Goal: Task Accomplishment & Management: Manage account settings

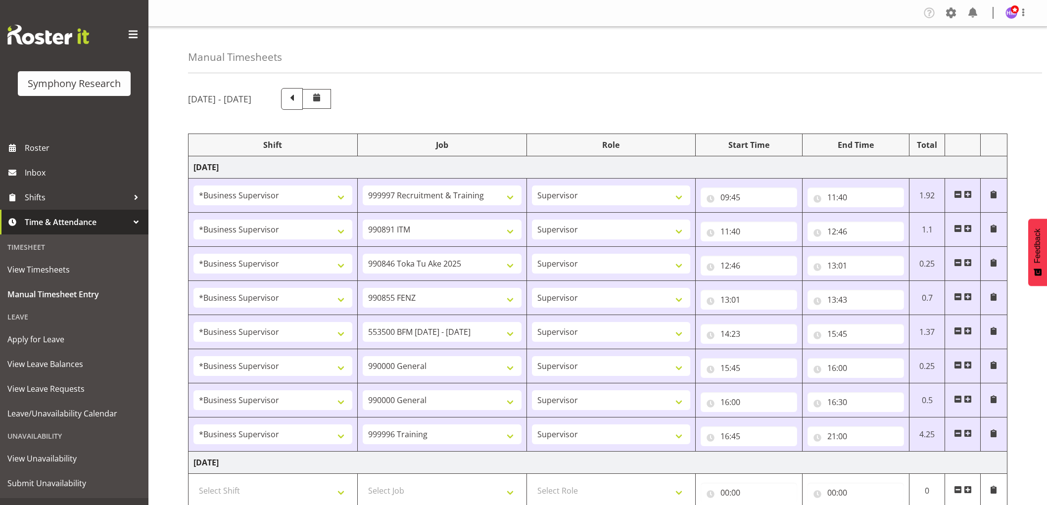
select select "1607"
select select "2379"
select select "1607"
select select "10549"
select select "1607"
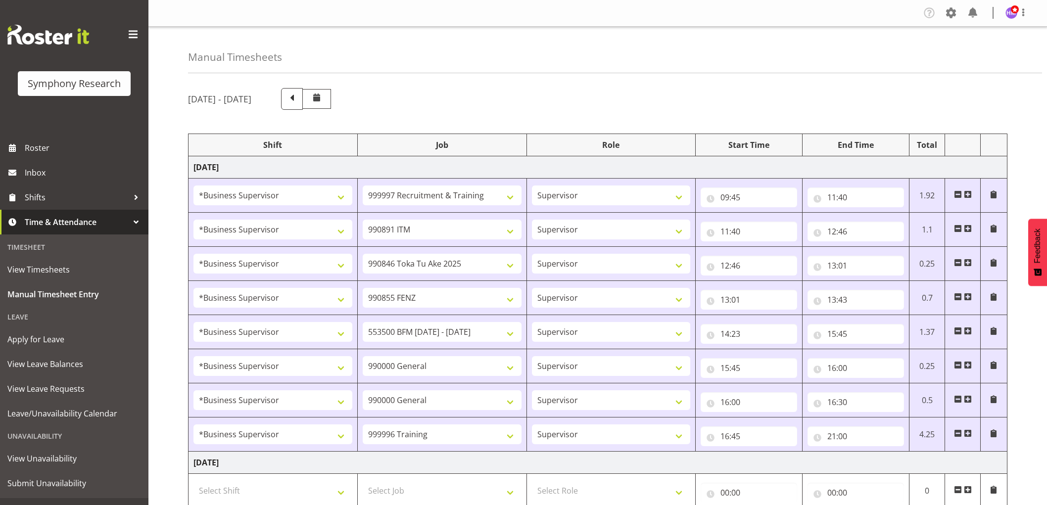
select select "9426"
select select "1607"
select select "9636"
select select "1607"
select select "10242"
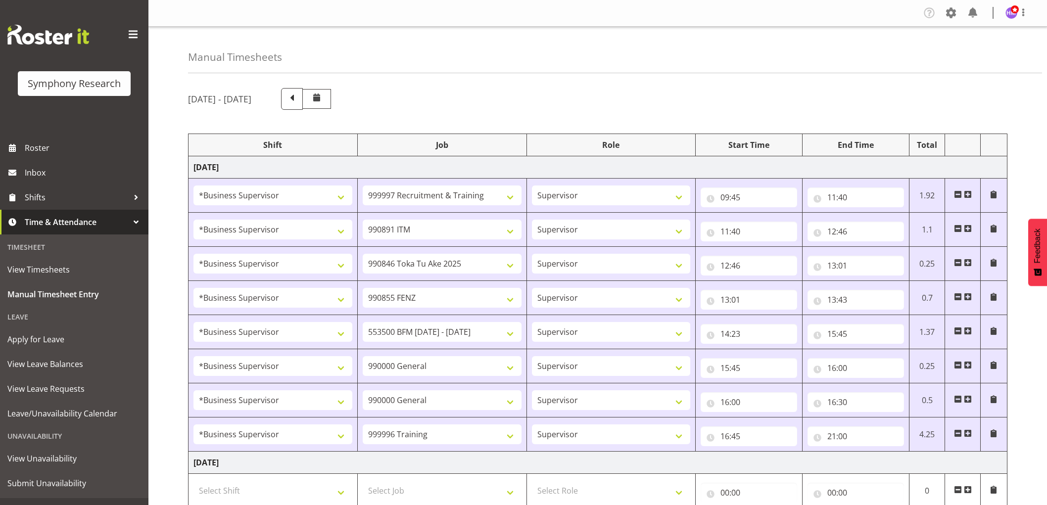
select select "1607"
select select "743"
select select "1607"
select select "743"
select select "1607"
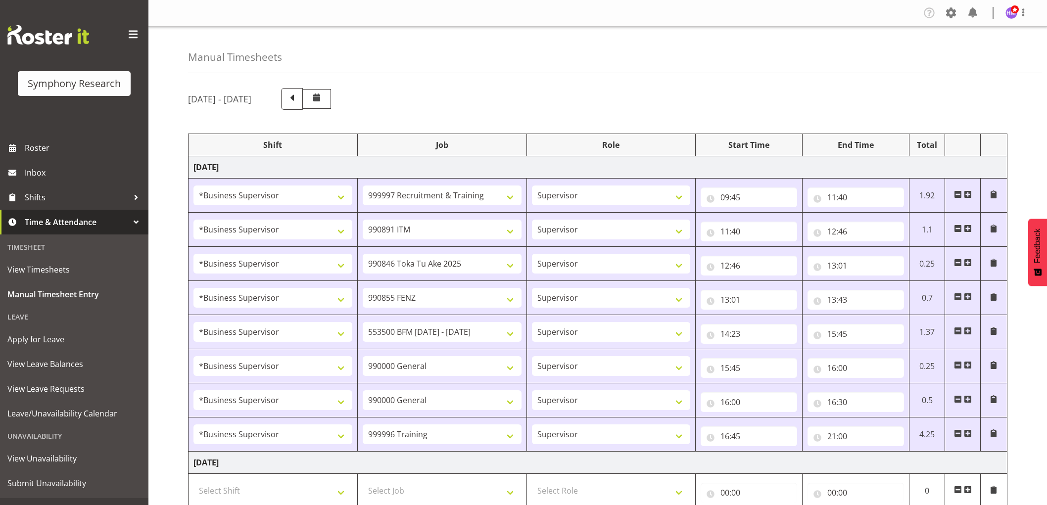
select select "757"
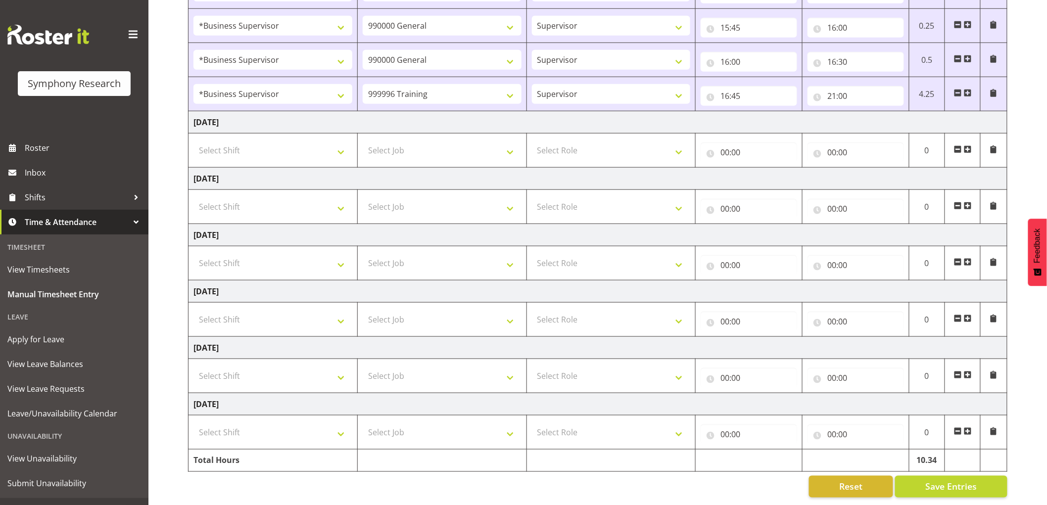
scroll to position [350, 0]
click at [939, 481] on span "Save Entries" at bounding box center [951, 487] width 51 height 13
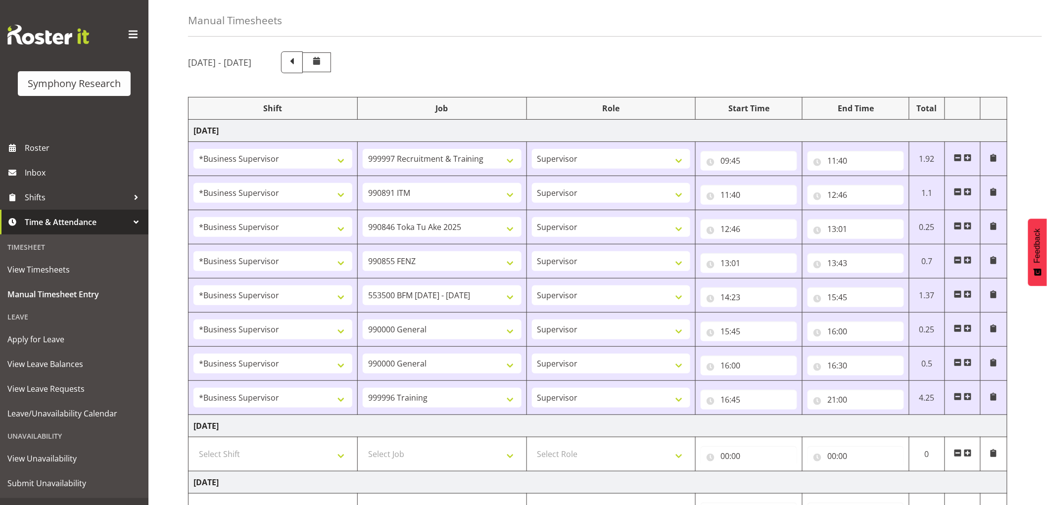
scroll to position [0, 0]
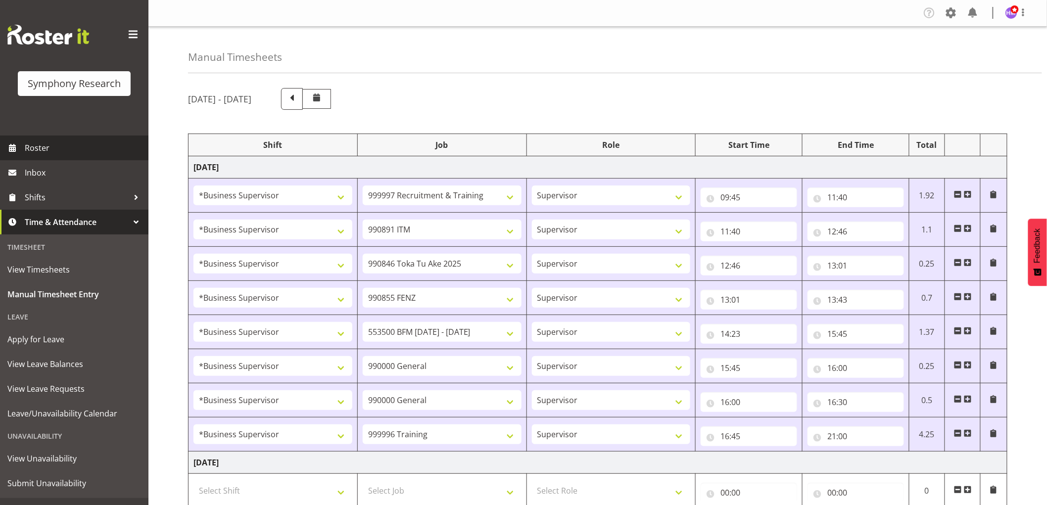
click at [8, 141] on span at bounding box center [12, 148] width 15 height 15
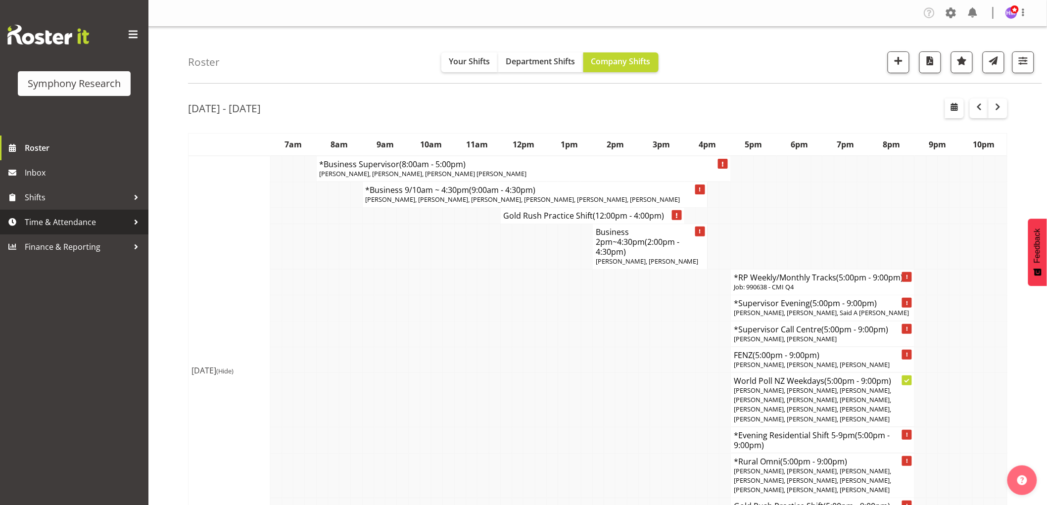
click at [51, 225] on span "Time & Attendance" at bounding box center [77, 222] width 104 height 15
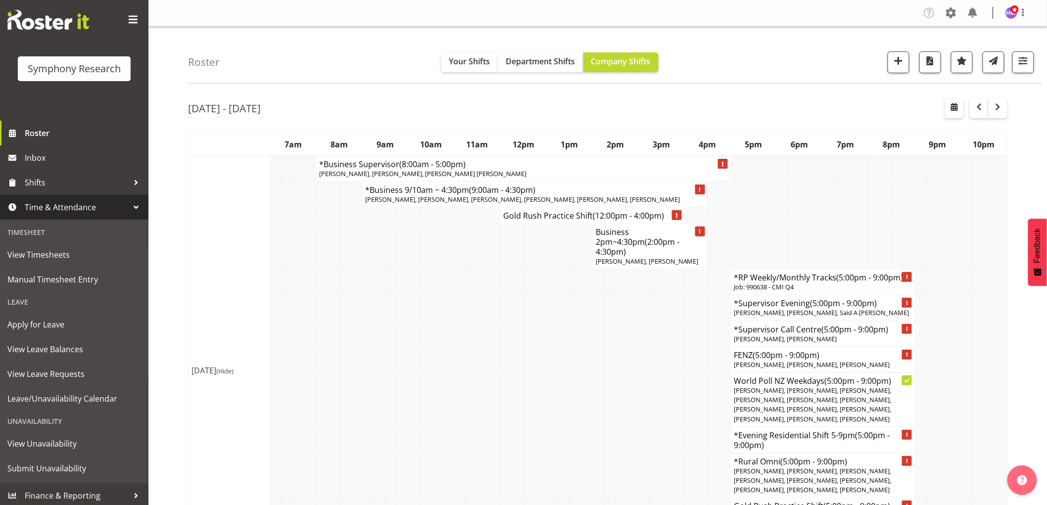
scroll to position [17, 0]
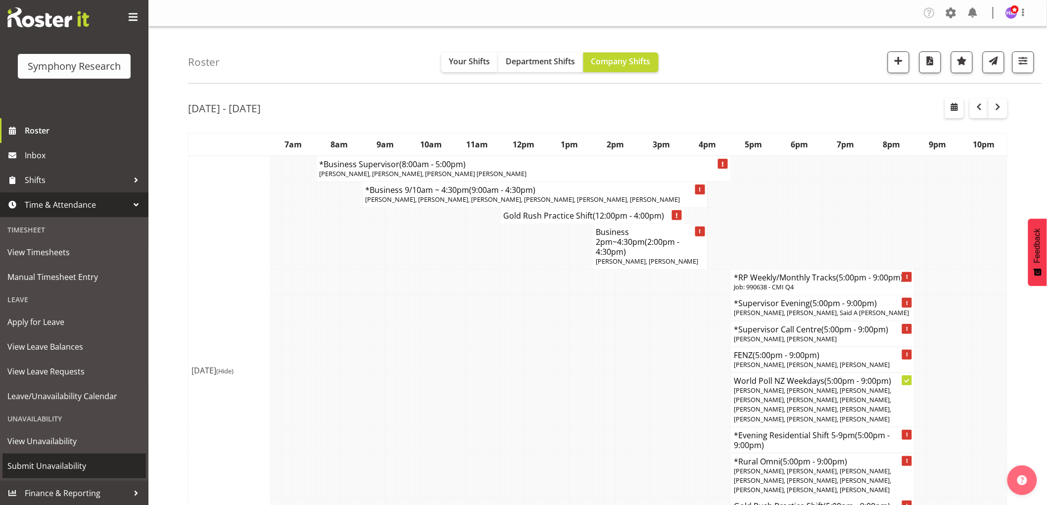
click at [39, 467] on span "Submit Unavailability" at bounding box center [74, 466] width 134 height 15
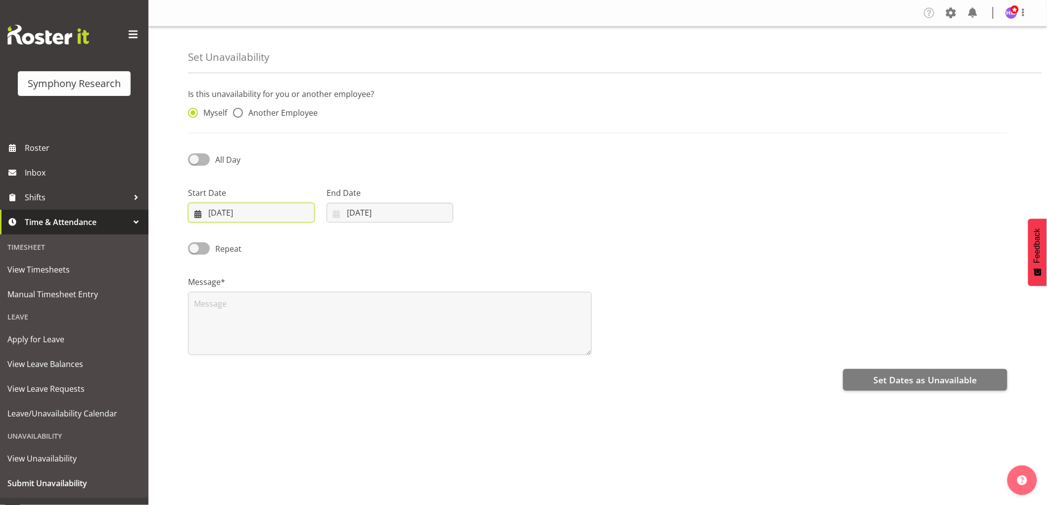
click at [213, 218] on input "25/08/2025" at bounding box center [251, 213] width 127 height 20
click at [325, 246] on span at bounding box center [327, 242] width 10 height 12
select select "8"
click at [230, 293] on link "1" at bounding box center [228, 293] width 20 height 18
type input "01/09/2025"
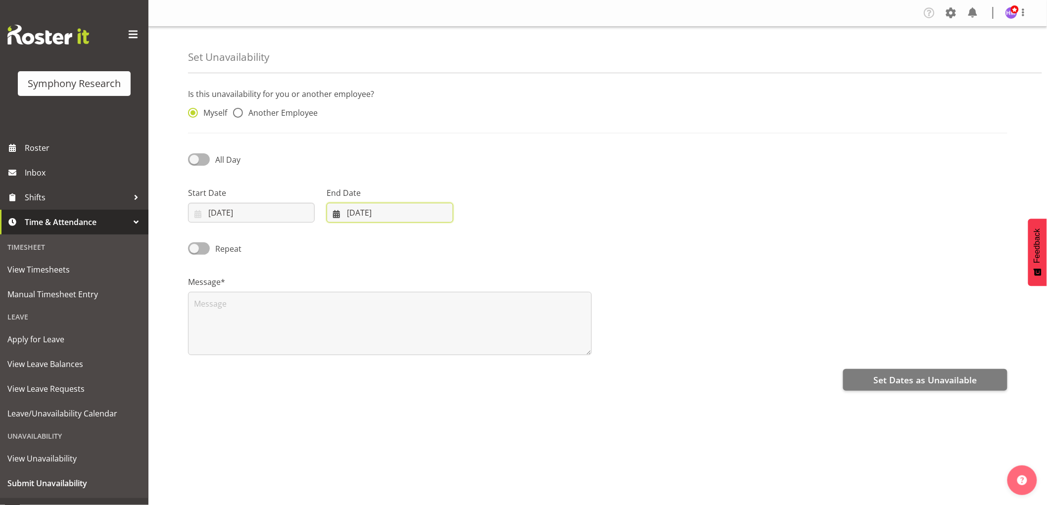
click at [360, 216] on input "25/08/2025" at bounding box center [390, 213] width 127 height 20
click at [468, 245] on span at bounding box center [465, 242] width 12 height 12
select select "8"
click at [388, 290] on span "2" at bounding box center [386, 293] width 4 height 9
type input "02/09/2025"
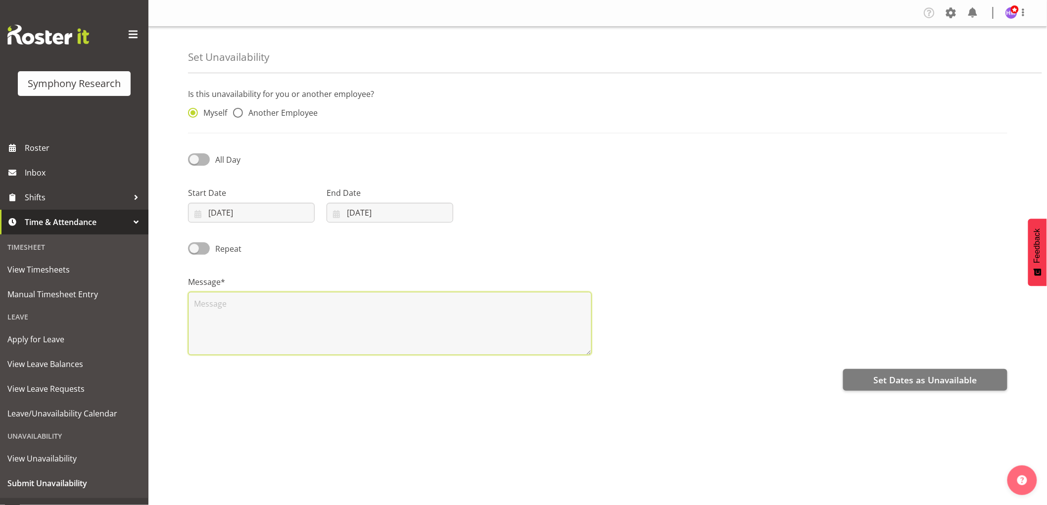
click at [264, 302] on textarea at bounding box center [390, 323] width 404 height 63
type textarea "a"
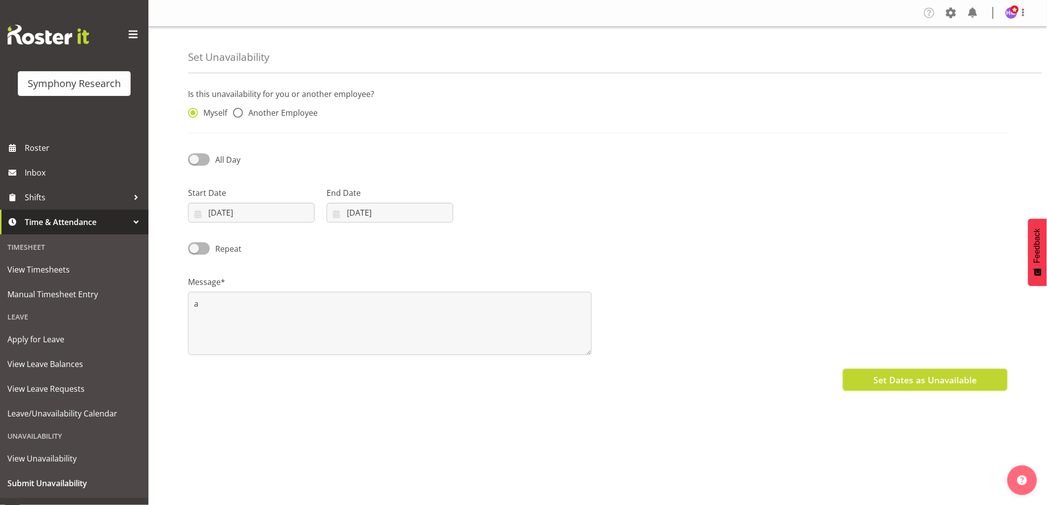
click at [903, 381] on span "Set Dates as Unavailable" at bounding box center [925, 380] width 103 height 13
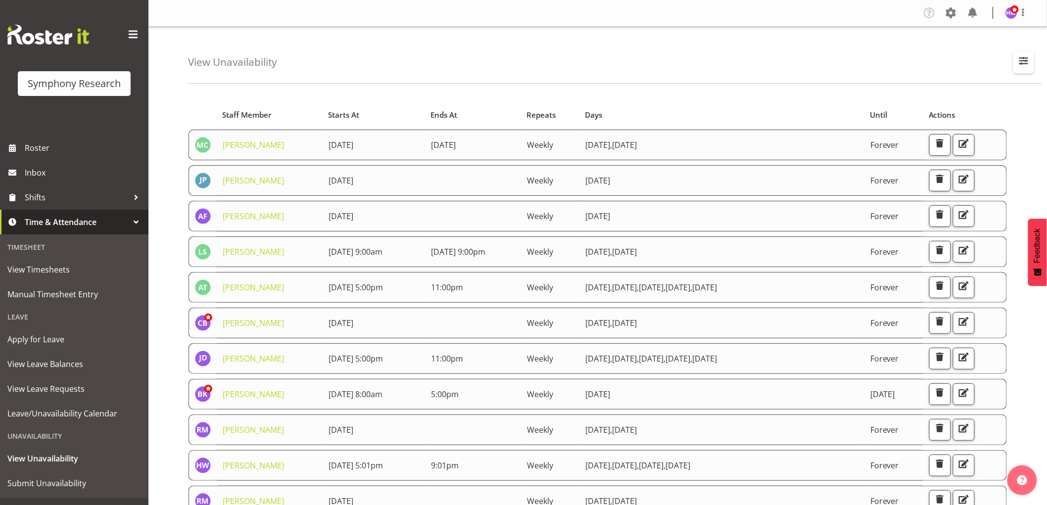
click at [1019, 60] on span "button" at bounding box center [1024, 60] width 13 height 13
click at [954, 111] on input "text" at bounding box center [960, 108] width 133 height 20
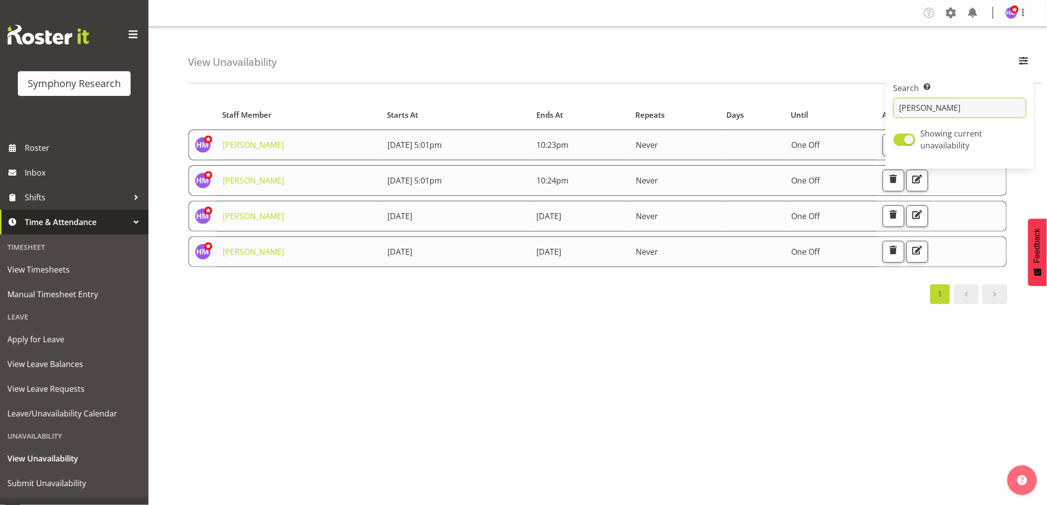
type input "hitesh"
click at [713, 332] on div "Starts At Staff Member Starts At Ends At Repeats Days Until Actions Hitesh Maka…" at bounding box center [617, 289] width 859 height 396
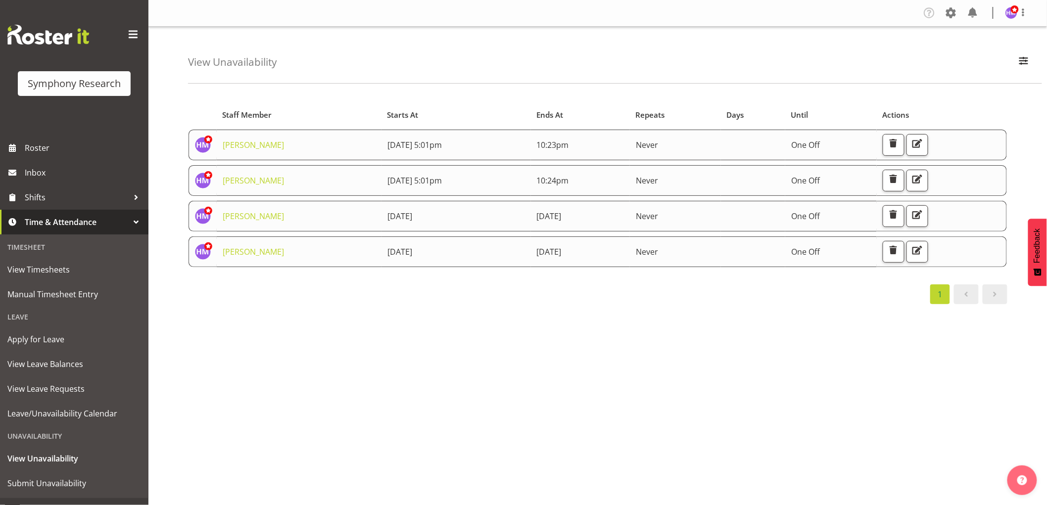
click at [382, 260] on td "1st September 2025" at bounding box center [456, 252] width 149 height 31
click at [900, 250] on span "button" at bounding box center [893, 250] width 13 height 13
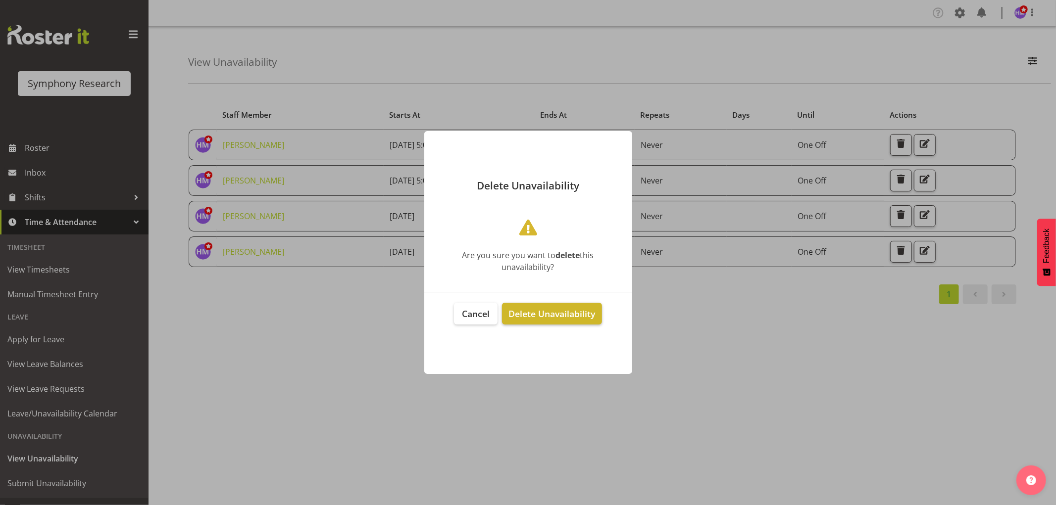
click at [591, 313] on span "Delete Unavailability" at bounding box center [551, 314] width 87 height 12
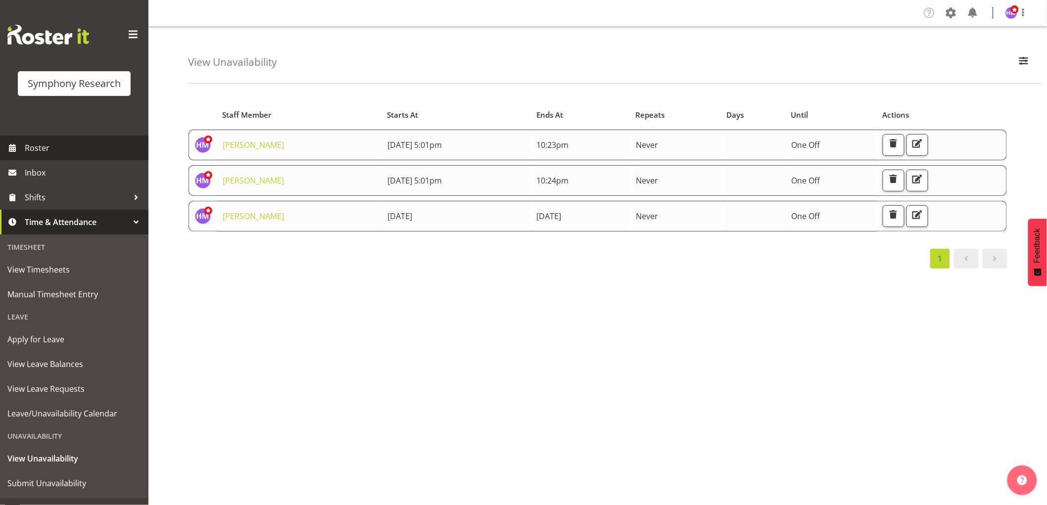
click at [55, 158] on link "Roster" at bounding box center [74, 148] width 149 height 25
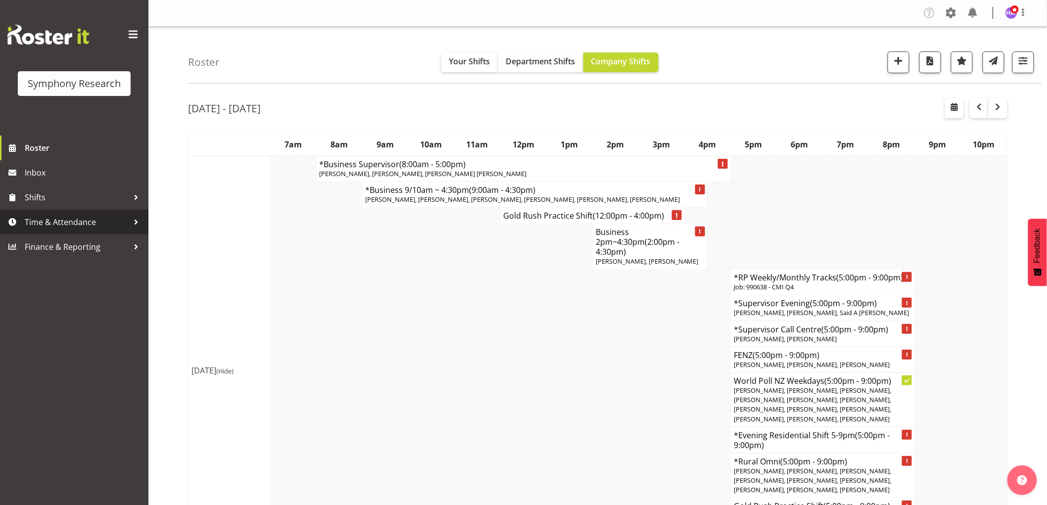
click at [91, 228] on span "Time & Attendance" at bounding box center [77, 222] width 104 height 15
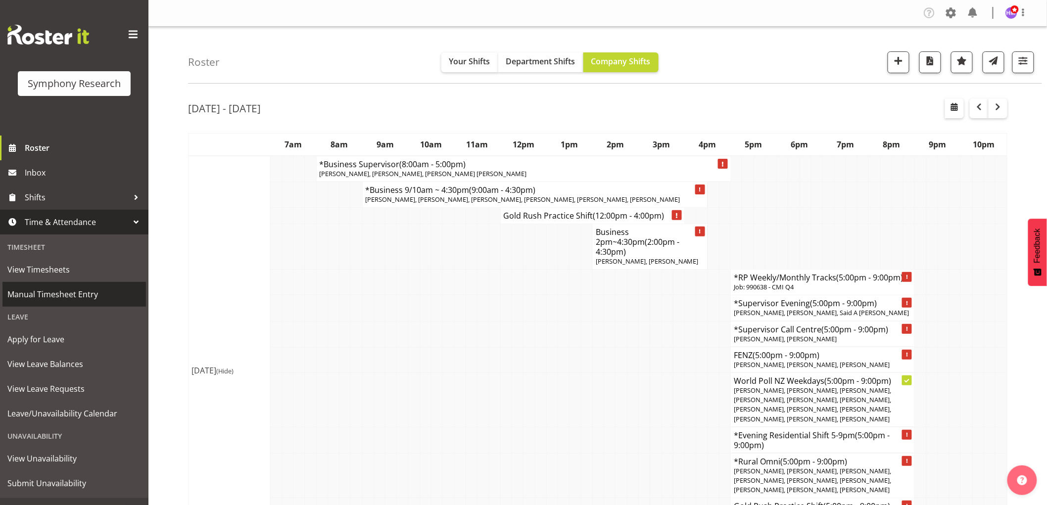
click at [83, 300] on span "Manual Timesheet Entry" at bounding box center [74, 294] width 134 height 15
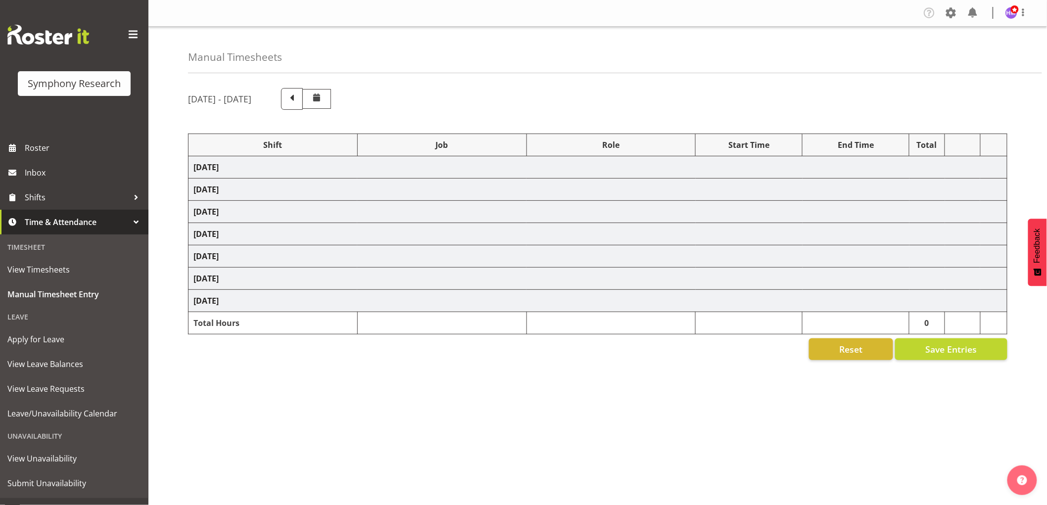
select select "1607"
select select "2379"
select select "1607"
select select "10549"
select select "1607"
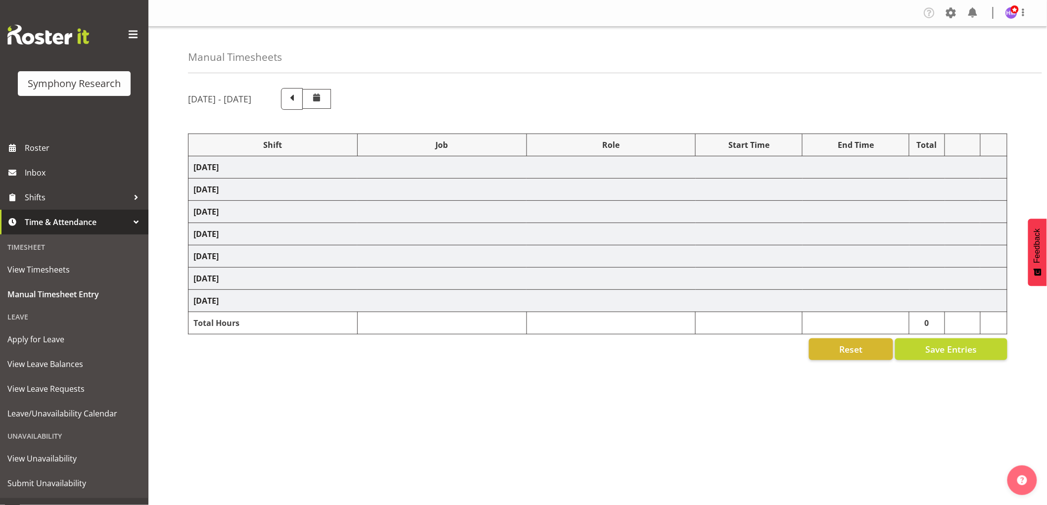
select select "9426"
select select "1607"
select select "9636"
select select "1607"
select select "10242"
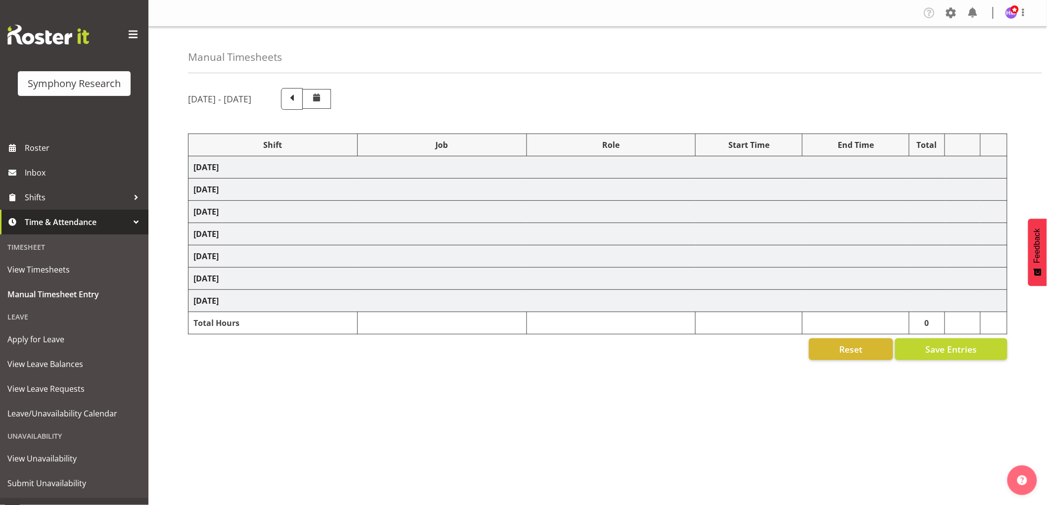
select select "1607"
select select "743"
select select "1607"
select select "743"
select select "1607"
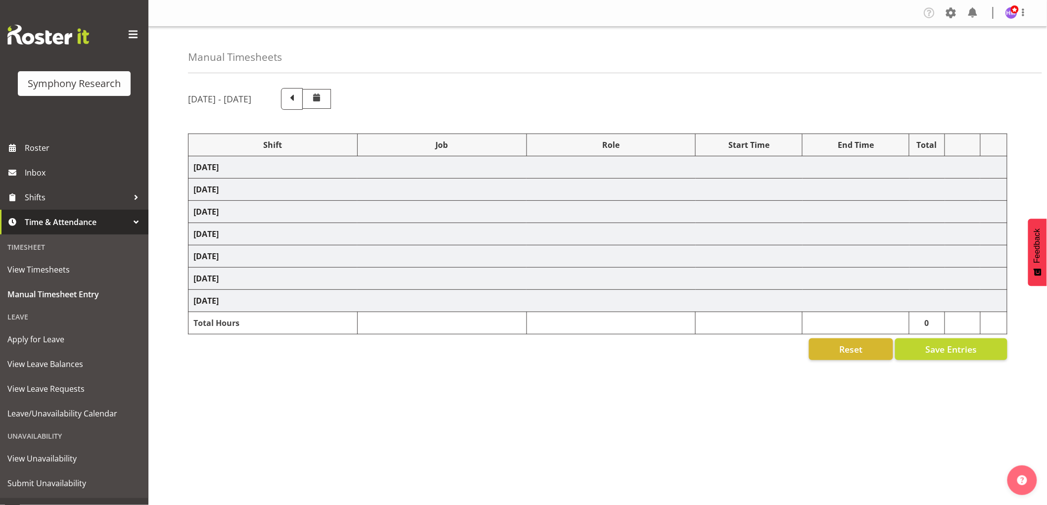
select select "757"
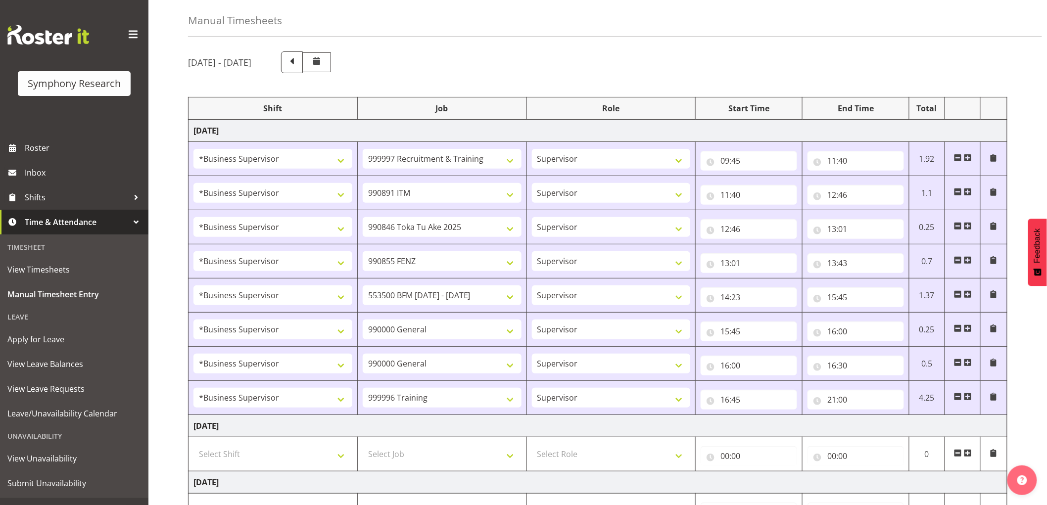
scroll to position [350, 0]
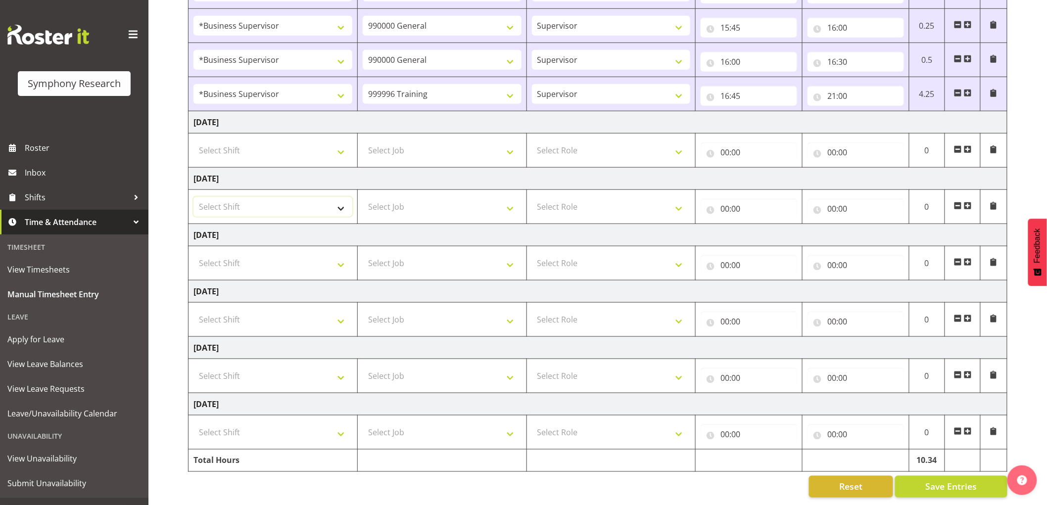
click at [278, 198] on select "Select Shift !!Weekend Residential (Roster IT Shift Label) *Business 9/10am ~ 4…" at bounding box center [273, 207] width 159 height 20
select select "67675"
click at [194, 197] on select "Select Shift !!Weekend Residential (Roster IT Shift Label) *Business 9/10am ~ 4…" at bounding box center [273, 207] width 159 height 20
click at [453, 201] on select "Select Job 550060 IF Admin 553492 World Poll Aus Wave 2 Main 2025 553493 World …" at bounding box center [442, 207] width 159 height 20
select select "7759"
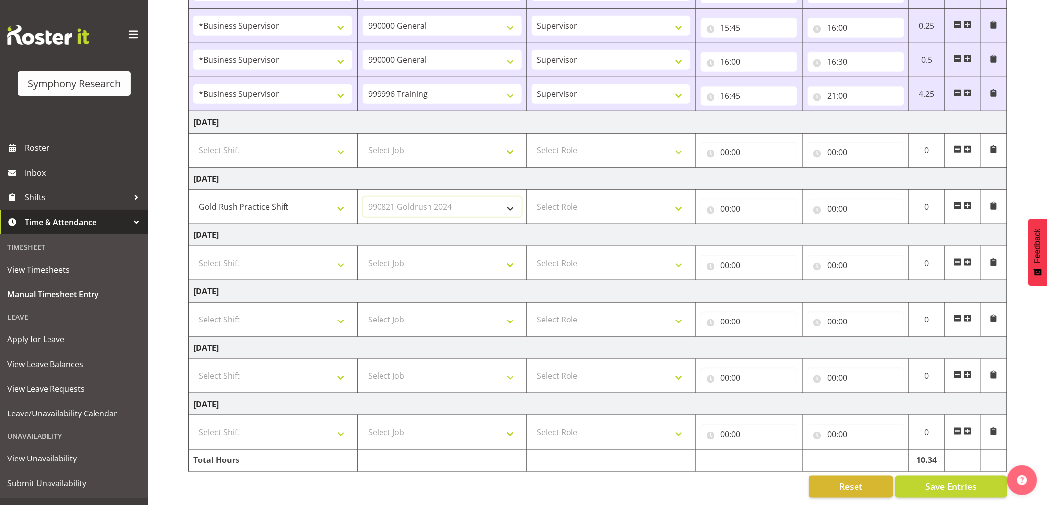
click at [363, 197] on select "Select Job 550060 IF Admin 553492 World Poll Aus Wave 2 Main 2025 553493 World …" at bounding box center [442, 207] width 159 height 20
click at [594, 205] on select "Select Role Supervisor Interviewing Briefing" at bounding box center [611, 207] width 159 height 20
select select "47"
click at [532, 197] on select "Select Role Supervisor Interviewing Briefing" at bounding box center [611, 207] width 159 height 20
click at [726, 203] on input "00:00" at bounding box center [749, 209] width 97 height 20
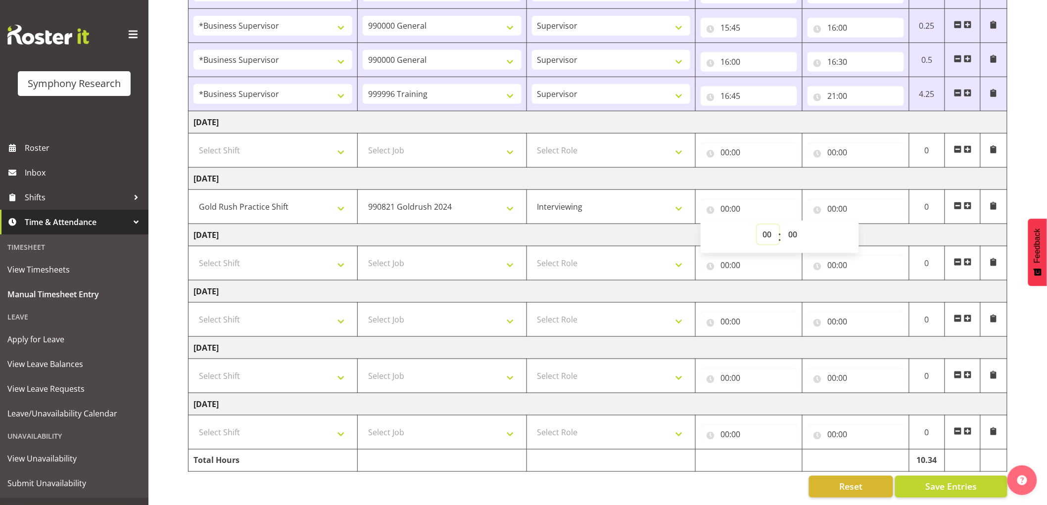
click at [770, 229] on select "00 01 02 03 04 05 06 07 08 09 10 11 12 13 14 15 16 17 18 19 20 21 22 23" at bounding box center [768, 235] width 22 height 20
select select "17"
click at [757, 225] on select "00 01 02 03 04 05 06 07 08 09 10 11 12 13 14 15 16 17 18 19 20 21 22 23" at bounding box center [768, 235] width 22 height 20
type input "17:00"
click at [833, 199] on input "00:00" at bounding box center [856, 209] width 97 height 20
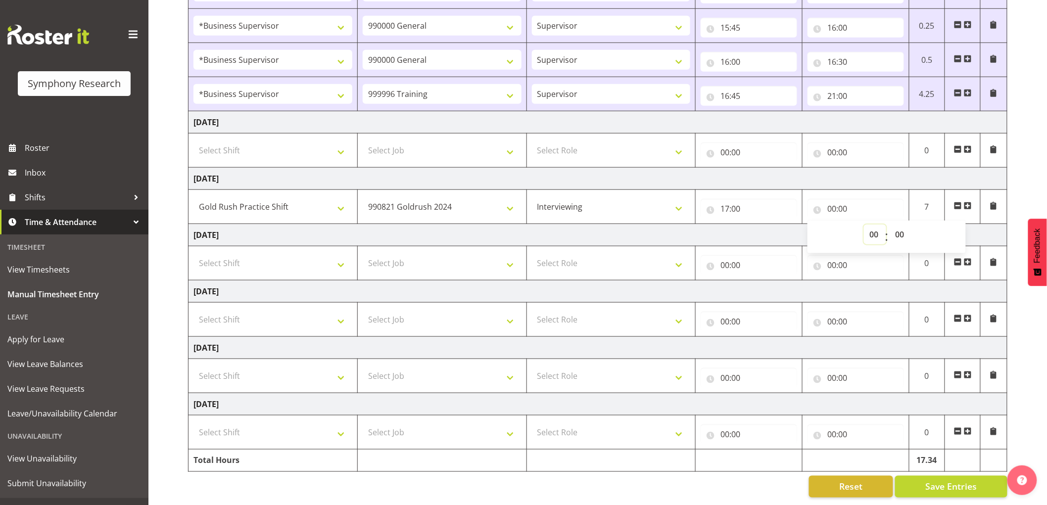
click at [877, 230] on select "00 01 02 03 04 05 06 07 08 09 10 11 12 13 14 15 16 17 18 19 20 21 22 23" at bounding box center [875, 235] width 22 height 20
select select "21"
click at [864, 225] on select "00 01 02 03 04 05 06 07 08 09 10 11 12 13 14 15 16 17 18 19 20 21 22 23" at bounding box center [875, 235] width 22 height 20
type input "21:00"
click at [718, 229] on td "Thursday 28th August 2025" at bounding box center [598, 235] width 819 height 22
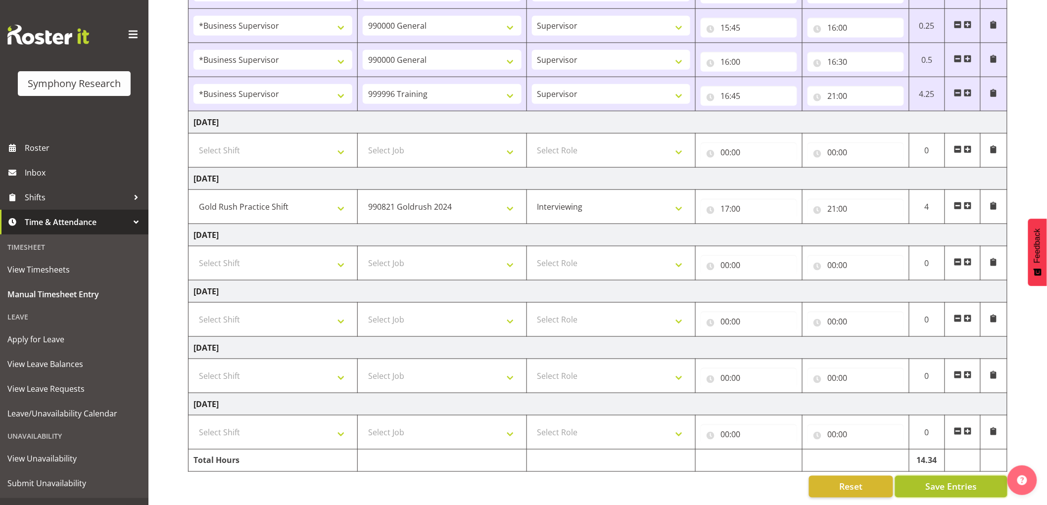
click at [966, 481] on span "Save Entries" at bounding box center [951, 487] width 51 height 13
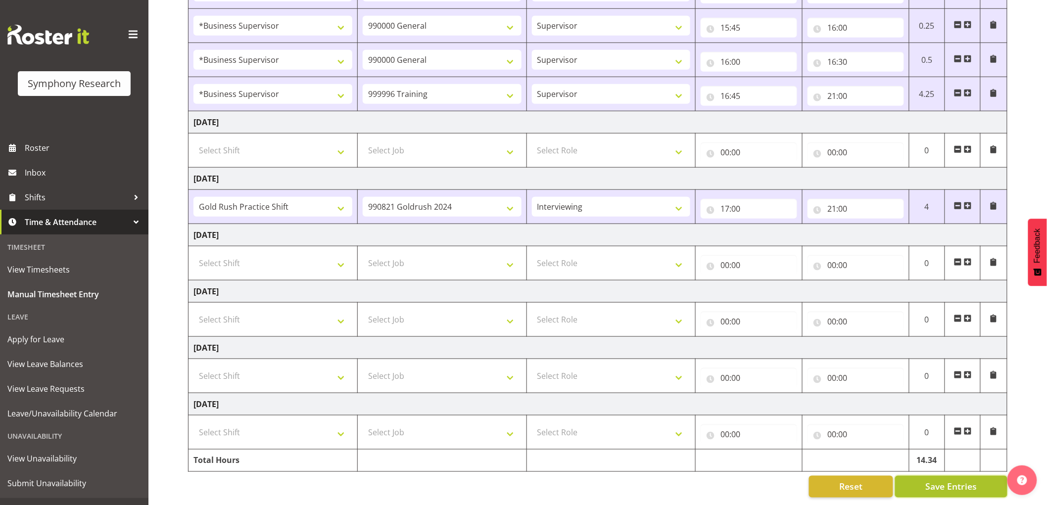
click at [943, 481] on span "Save Entries" at bounding box center [951, 487] width 51 height 13
click at [956, 202] on span at bounding box center [958, 206] width 8 height 8
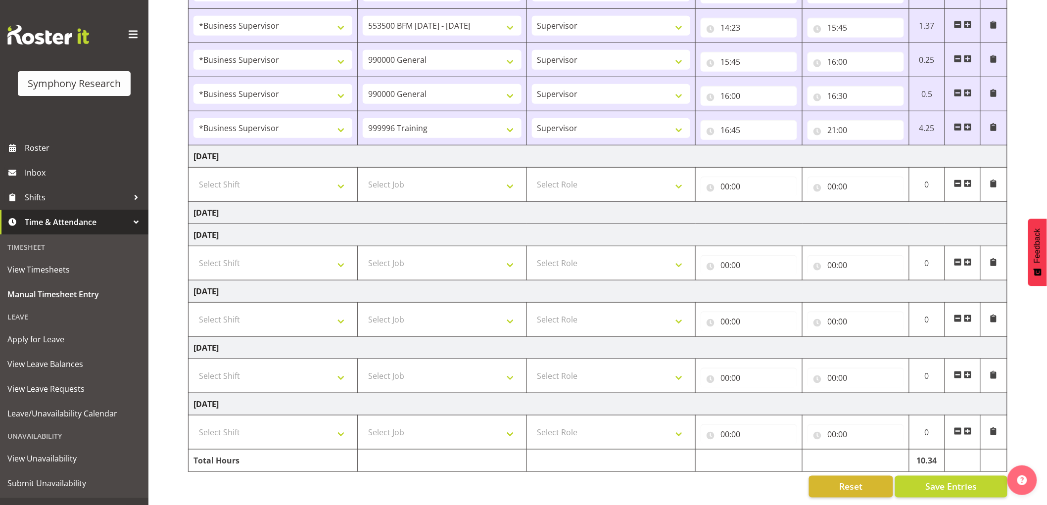
scroll to position [316, 0]
click at [951, 483] on span "Save Entries" at bounding box center [951, 487] width 51 height 13
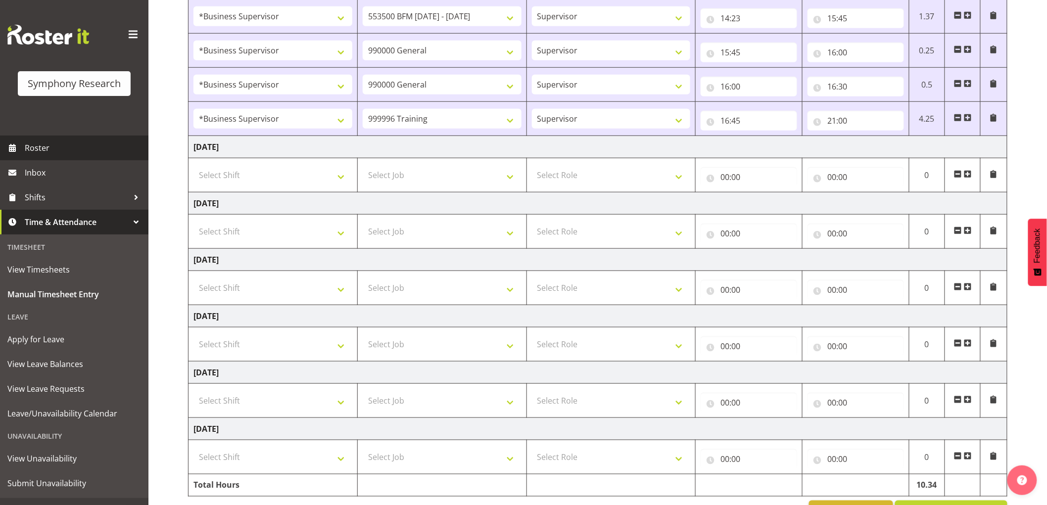
click at [39, 149] on span "Roster" at bounding box center [84, 148] width 119 height 15
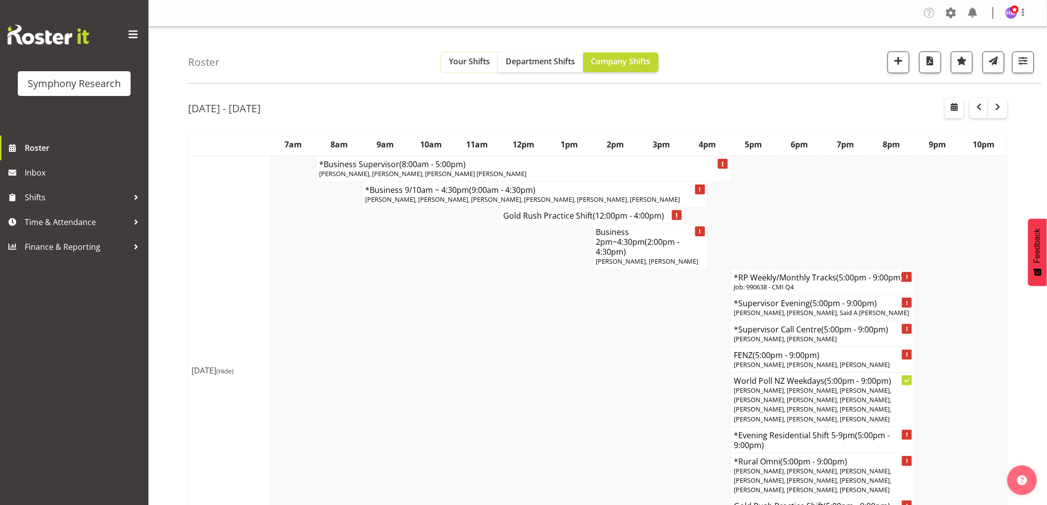
click at [465, 66] on span "Your Shifts" at bounding box center [469, 61] width 41 height 11
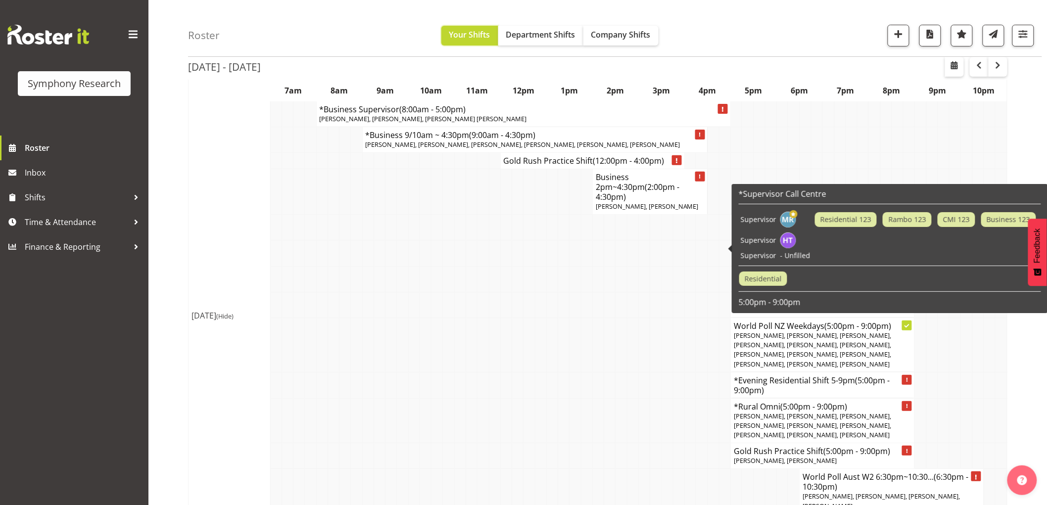
scroll to position [165, 0]
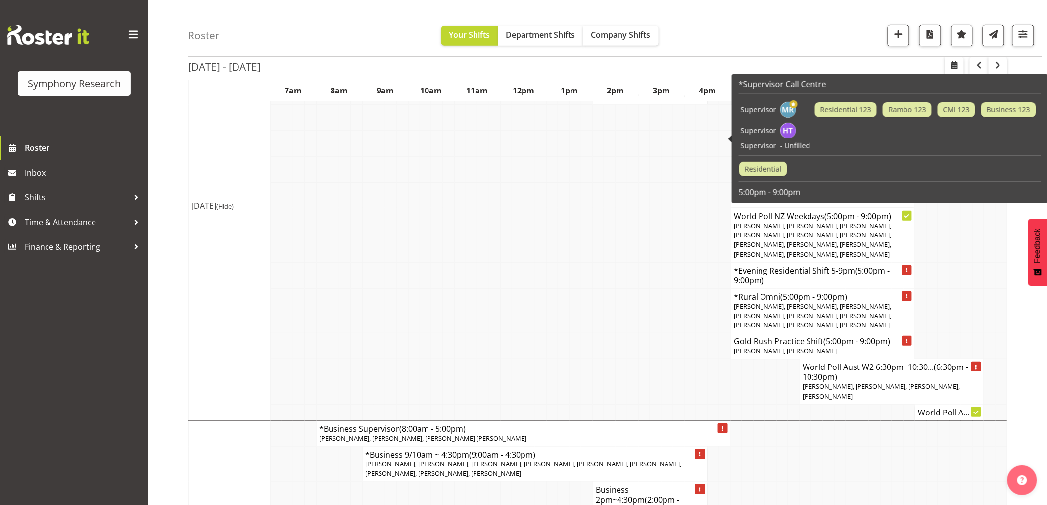
click at [526, 289] on td at bounding box center [529, 311] width 11 height 45
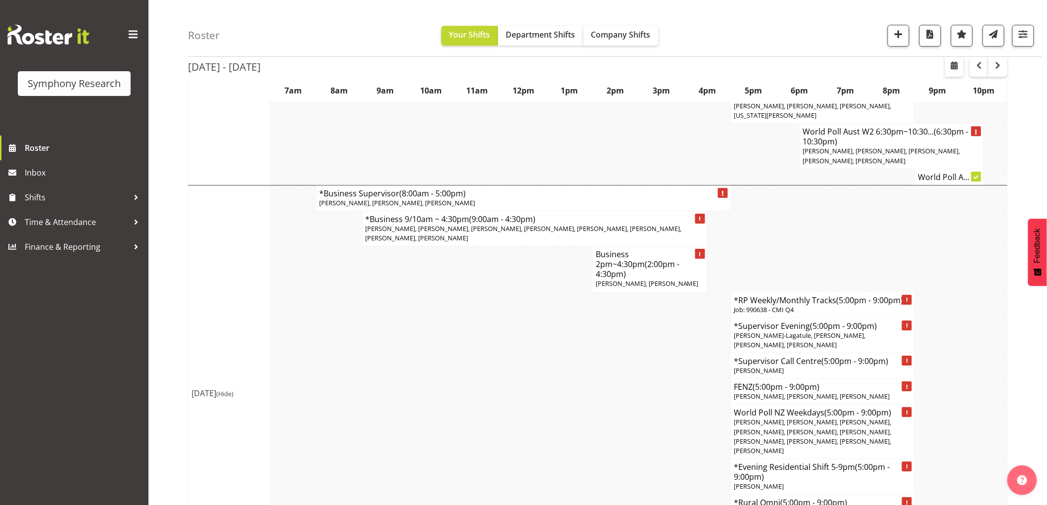
scroll to position [1210, 0]
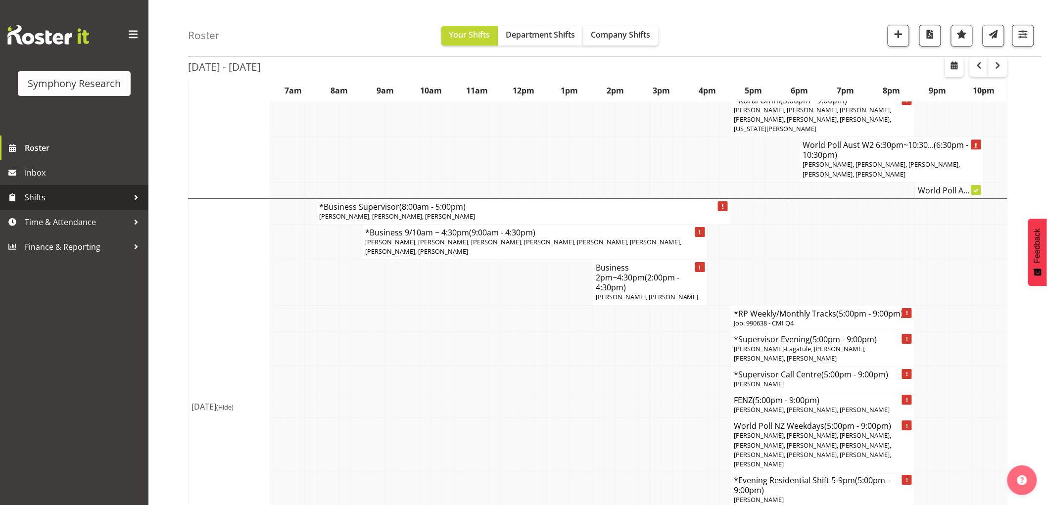
click at [119, 199] on span "Shifts" at bounding box center [77, 197] width 104 height 15
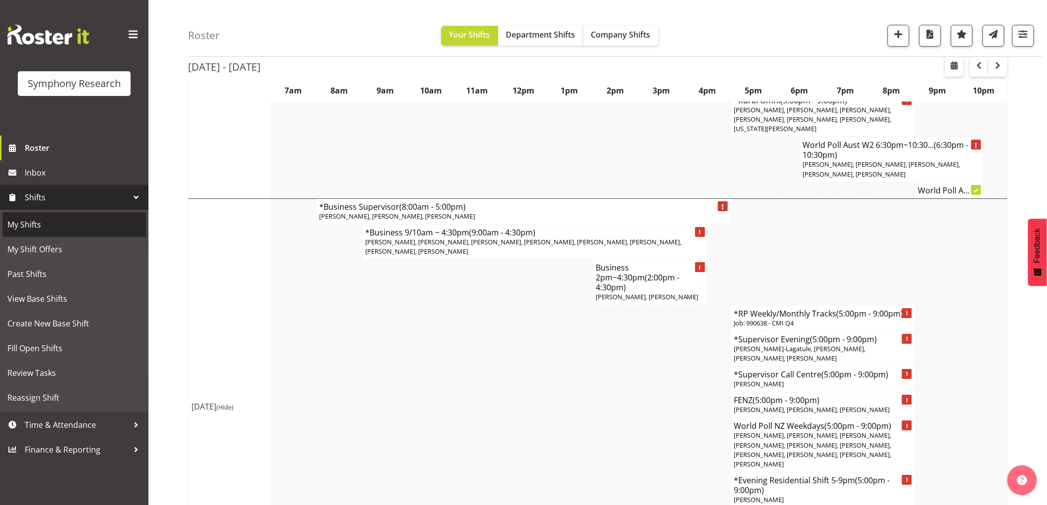
click at [99, 228] on span "My Shifts" at bounding box center [74, 224] width 134 height 15
